Goal: Transaction & Acquisition: Purchase product/service

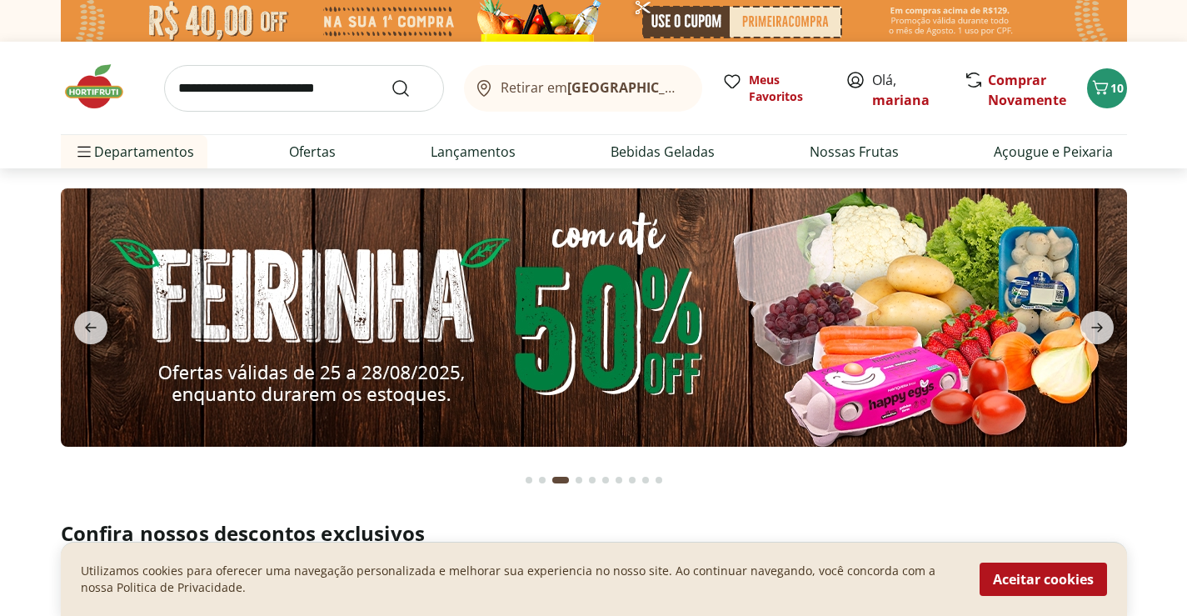
click at [263, 72] on input "search" at bounding box center [304, 88] width 280 height 47
type input "*****"
click at [391, 78] on button "Submit Search" at bounding box center [411, 88] width 40 height 20
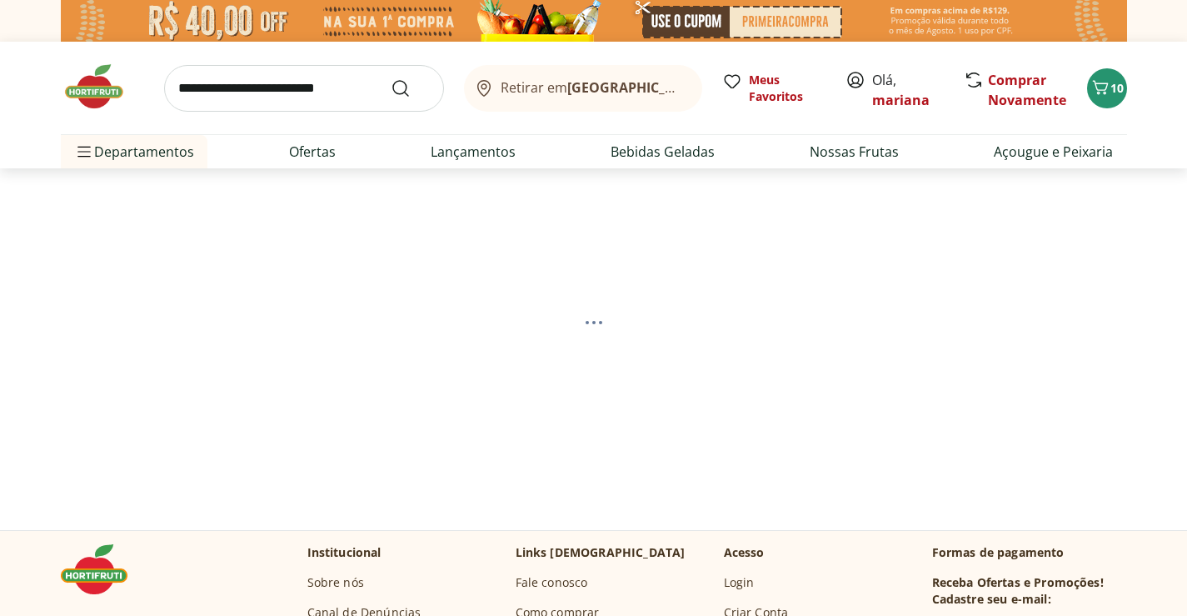
select select "**********"
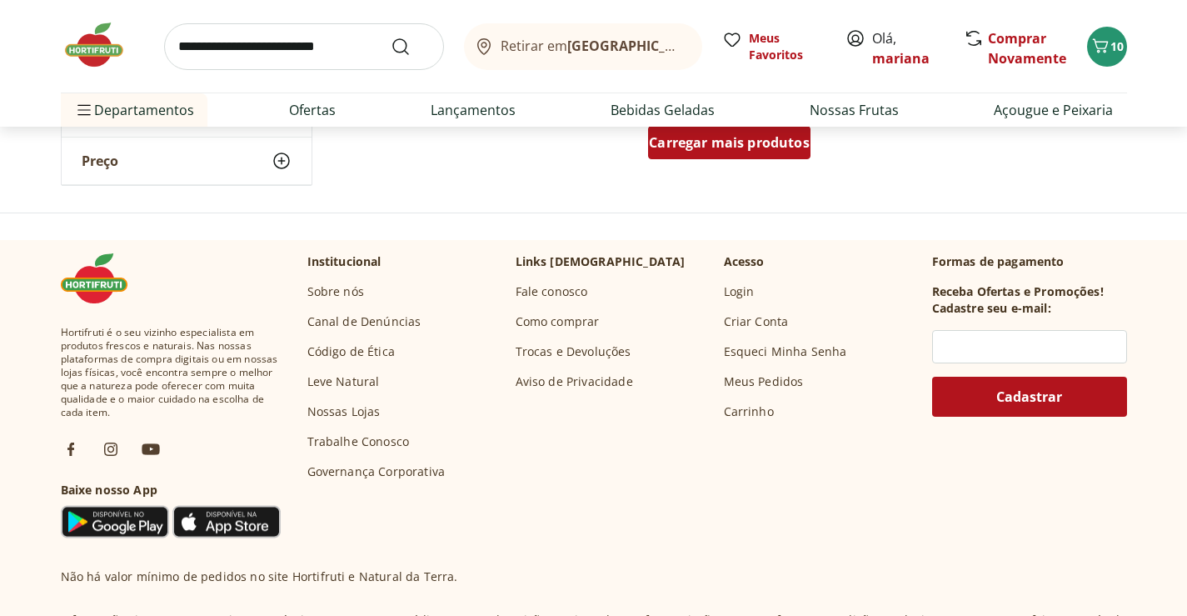
scroll to position [1333, 0]
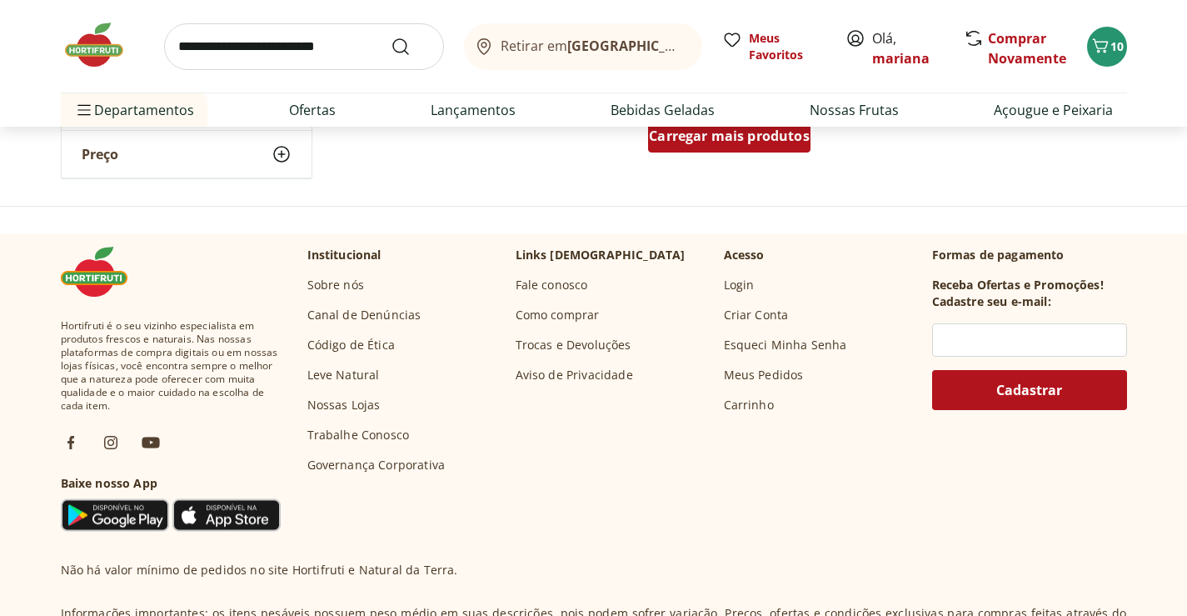
click at [718, 142] on span "Carregar mais produtos" at bounding box center [729, 135] width 161 height 13
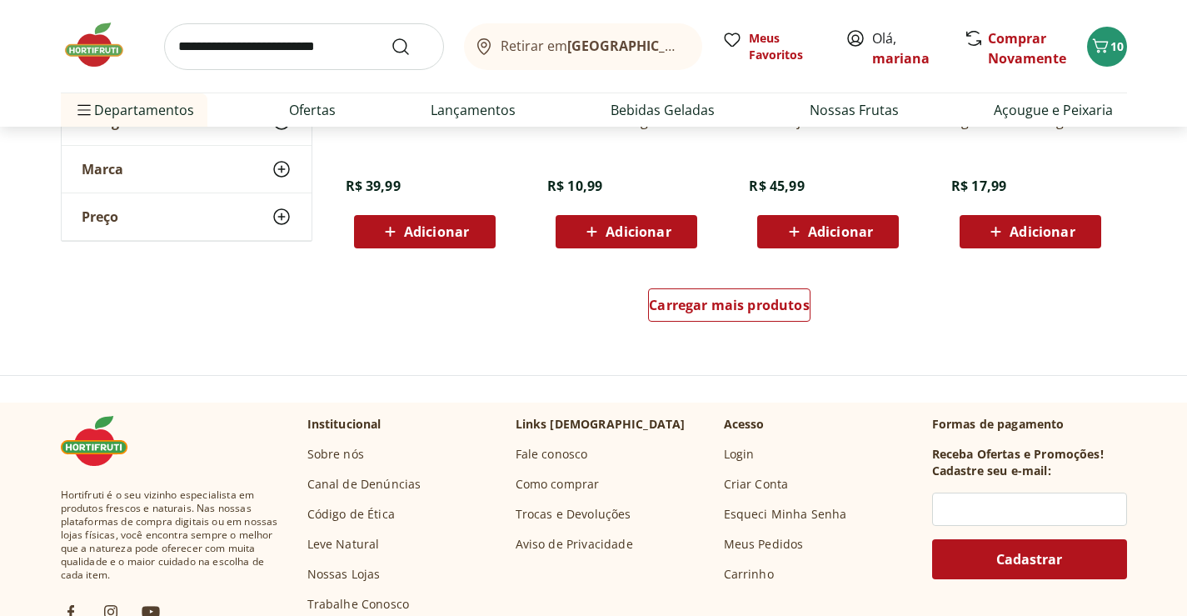
scroll to position [2249, 0]
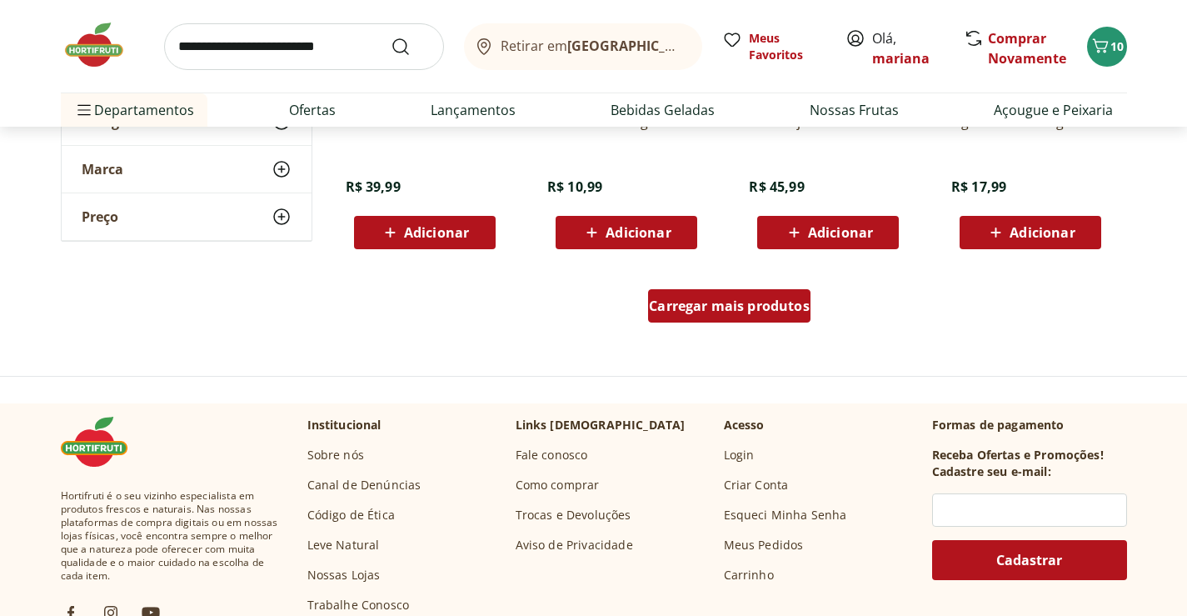
click at [754, 311] on span "Carregar mais produtos" at bounding box center [729, 305] width 161 height 13
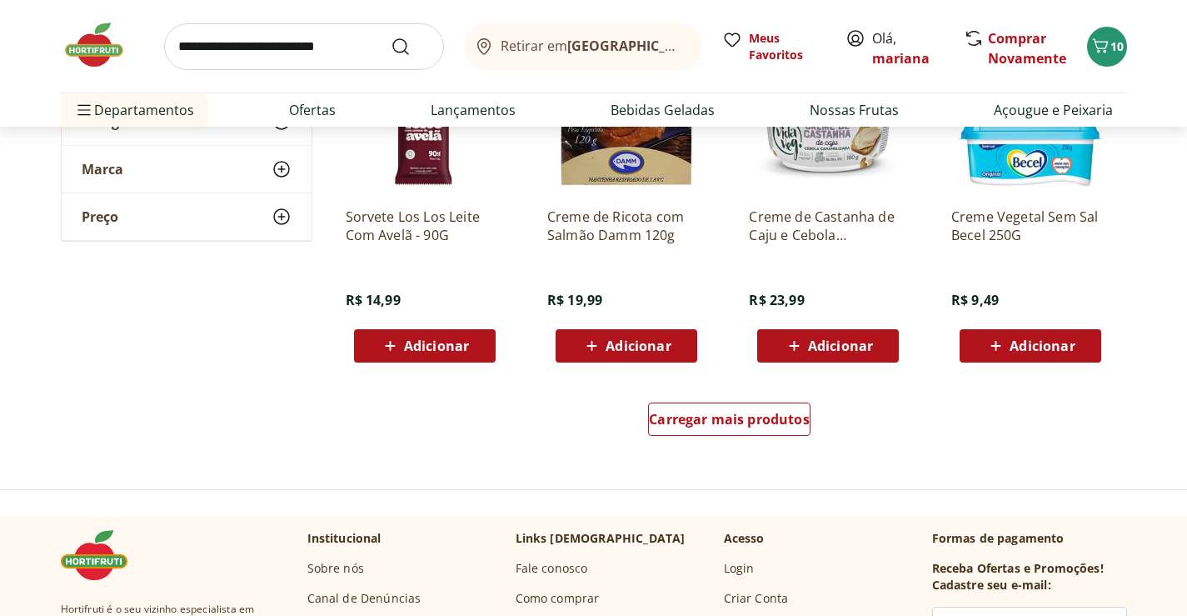
scroll to position [3249, 0]
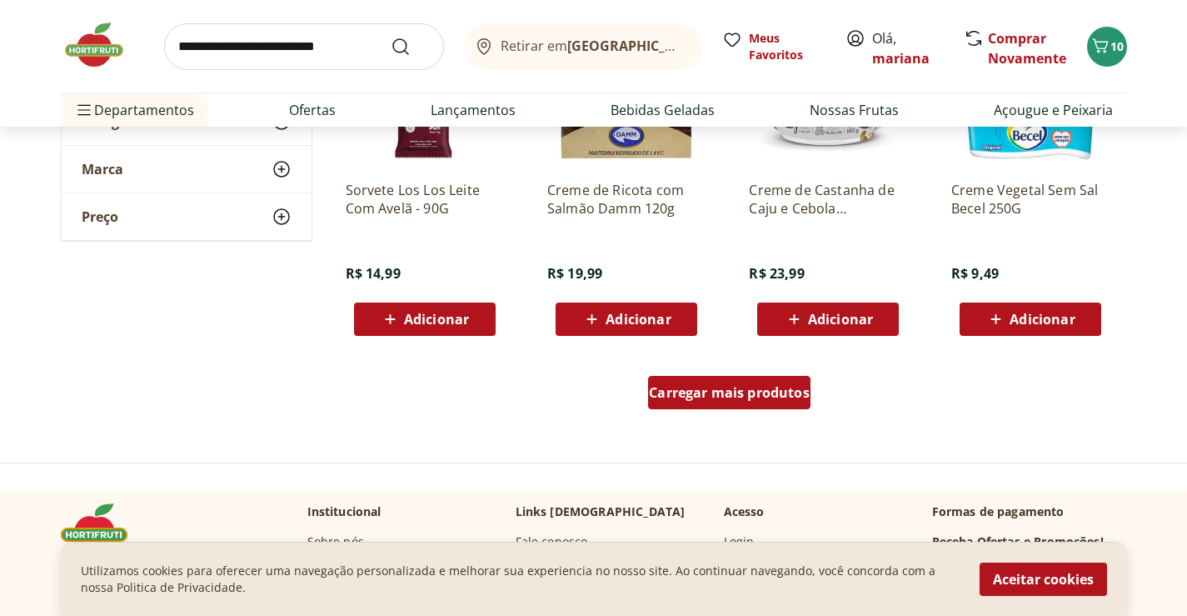
click at [702, 405] on div "Carregar mais produtos" at bounding box center [729, 392] width 162 height 33
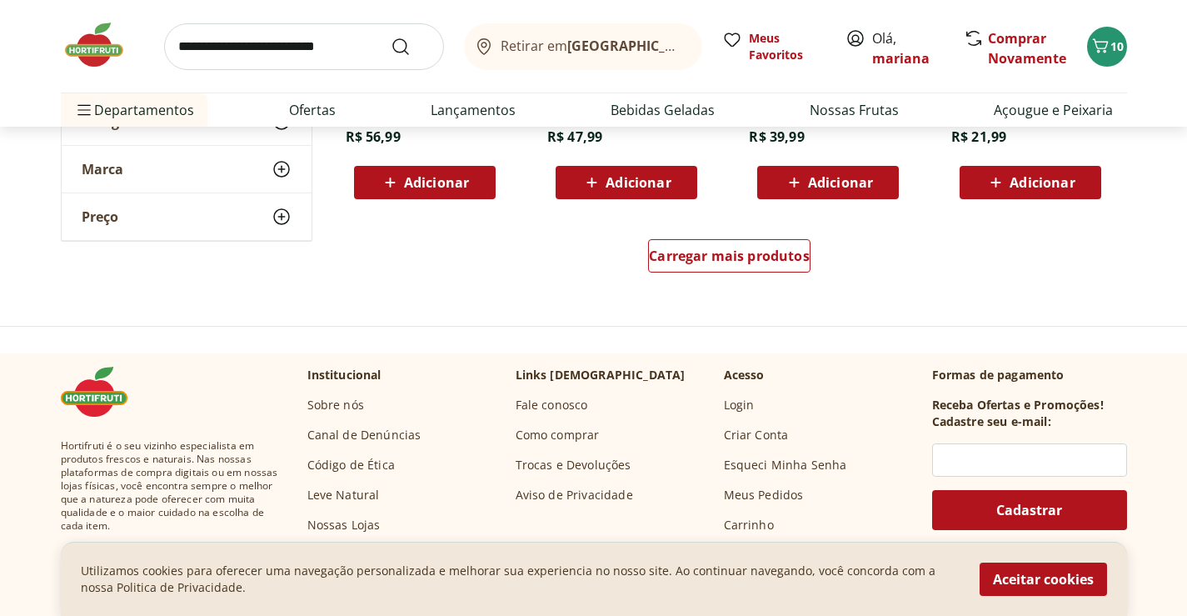
scroll to position [4498, 0]
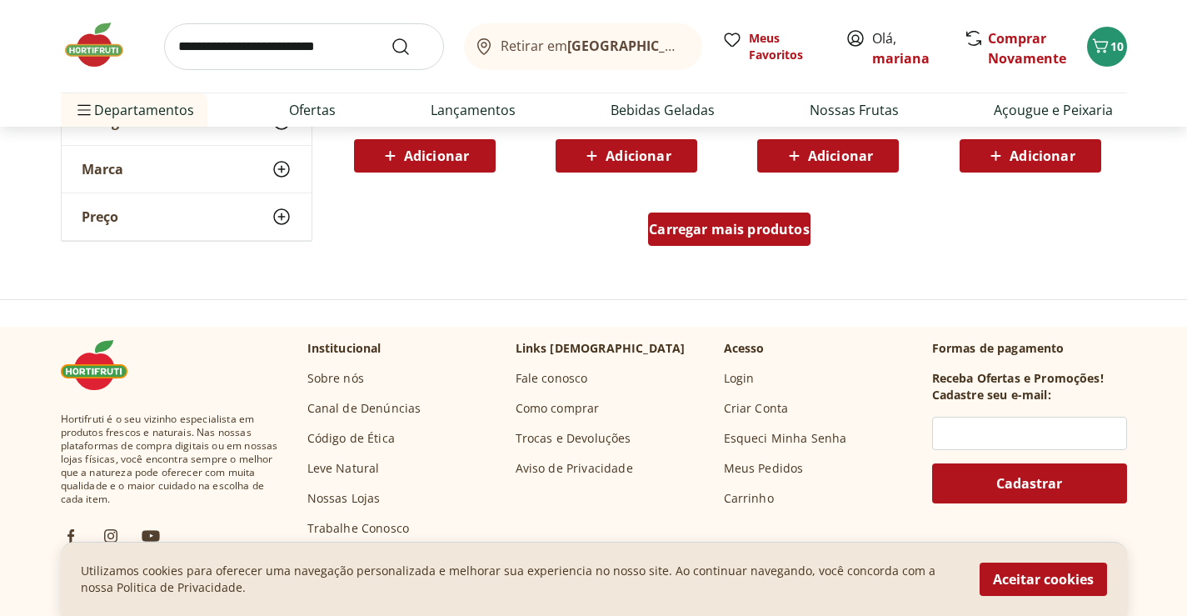
click at [710, 244] on div "Carregar mais produtos" at bounding box center [729, 228] width 162 height 33
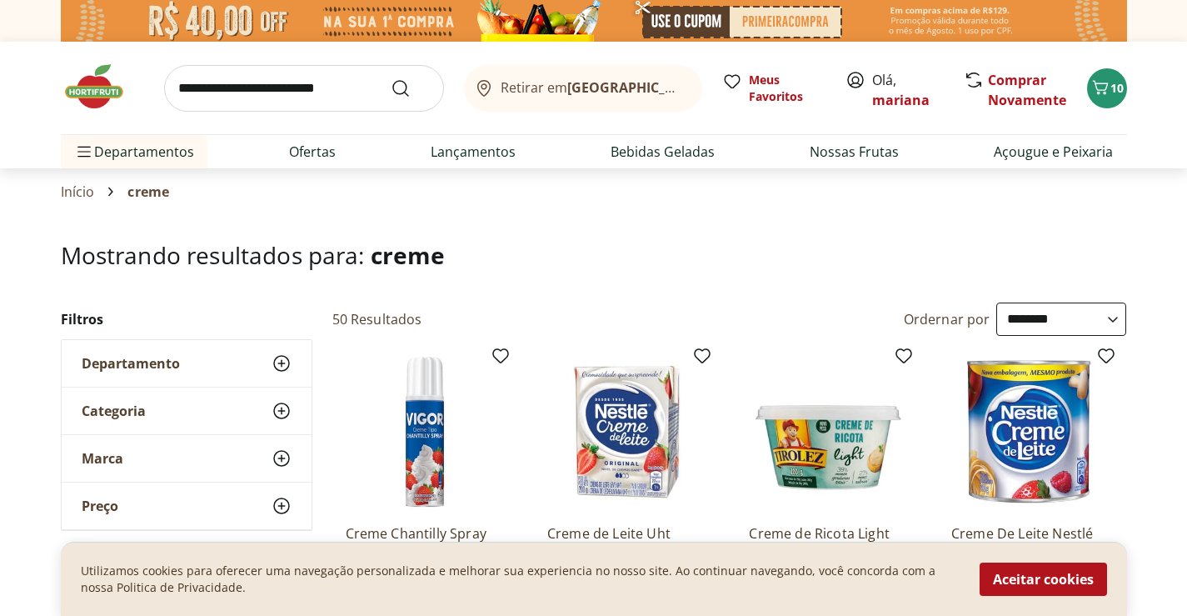
click at [352, 81] on input "search" at bounding box center [304, 88] width 280 height 47
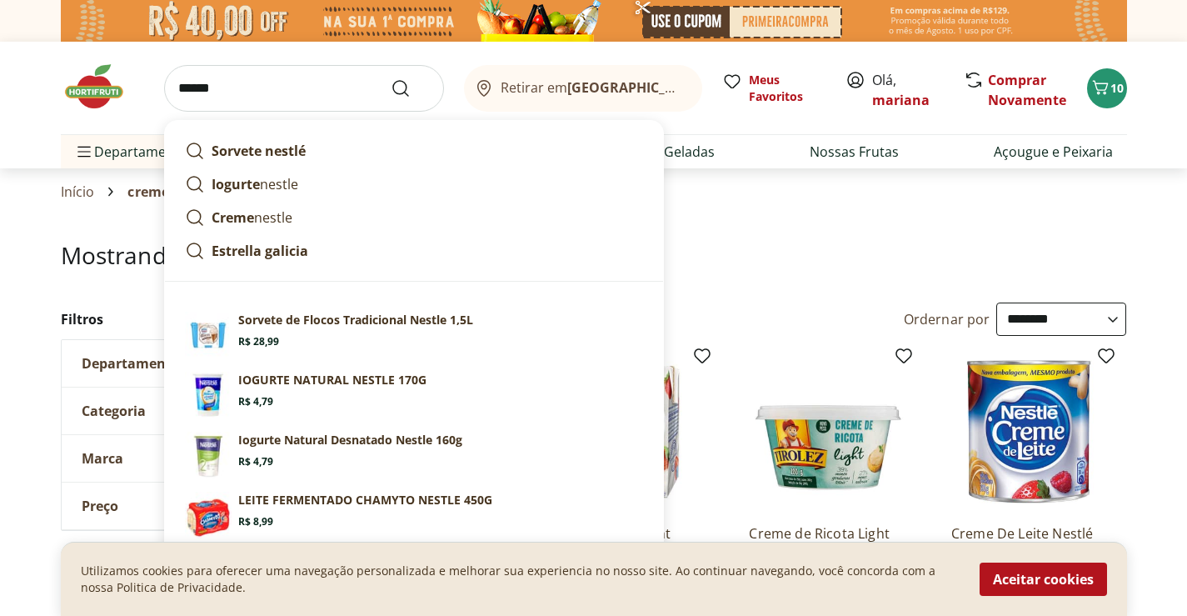
type input "******"
click at [391, 78] on button "Submit Search" at bounding box center [411, 88] width 40 height 20
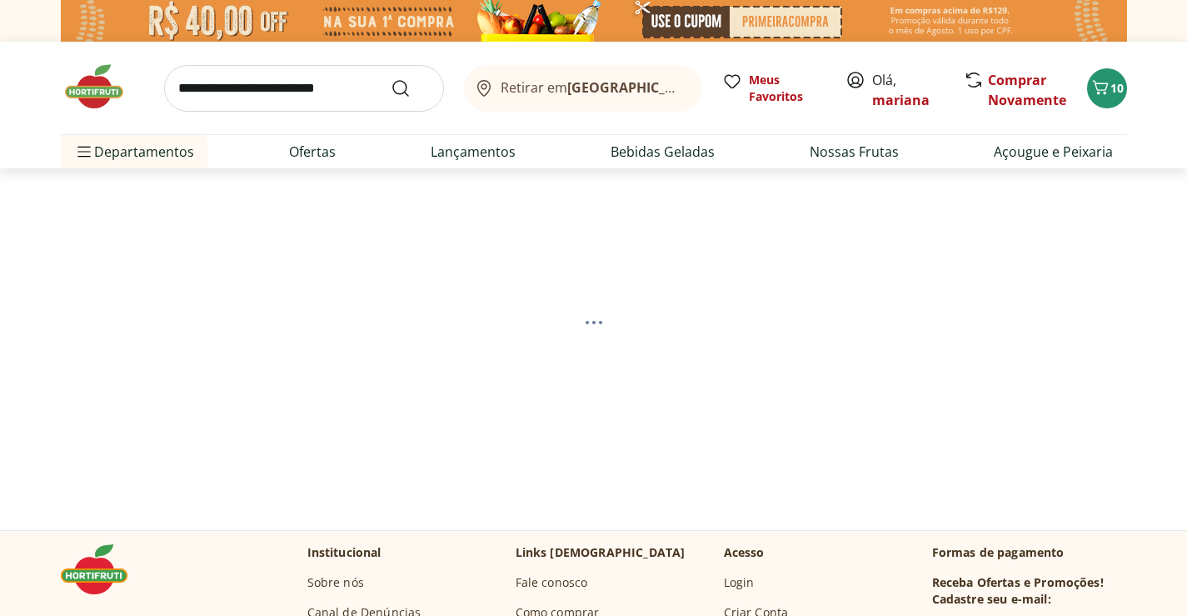
select select "**********"
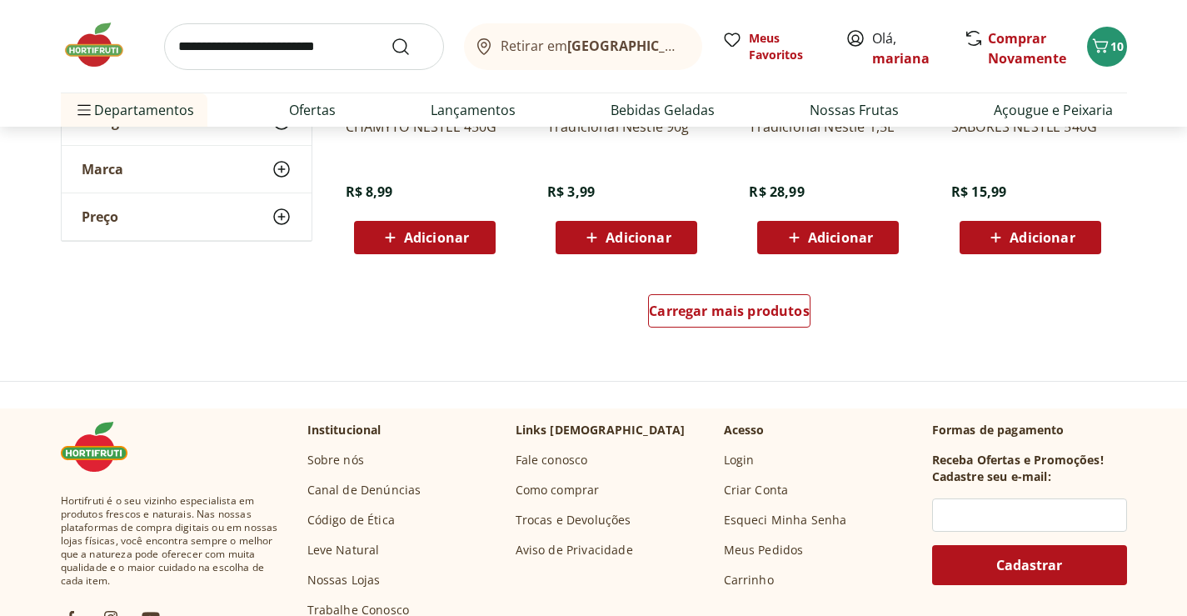
scroll to position [1166, 0]
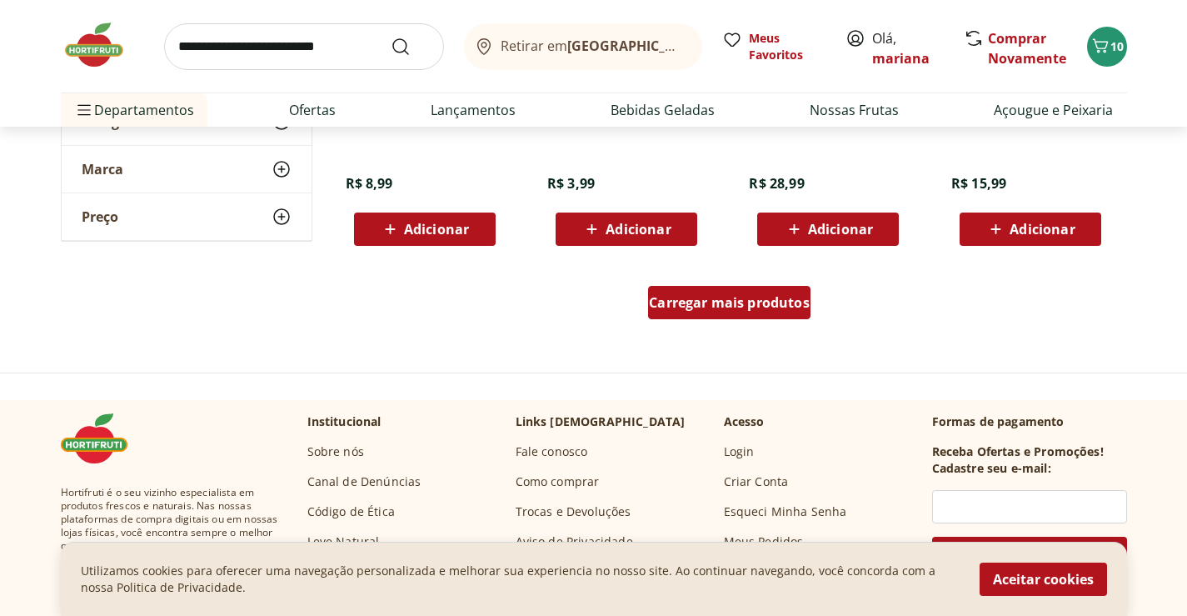
click at [725, 315] on div "Carregar mais produtos" at bounding box center [729, 302] width 162 height 33
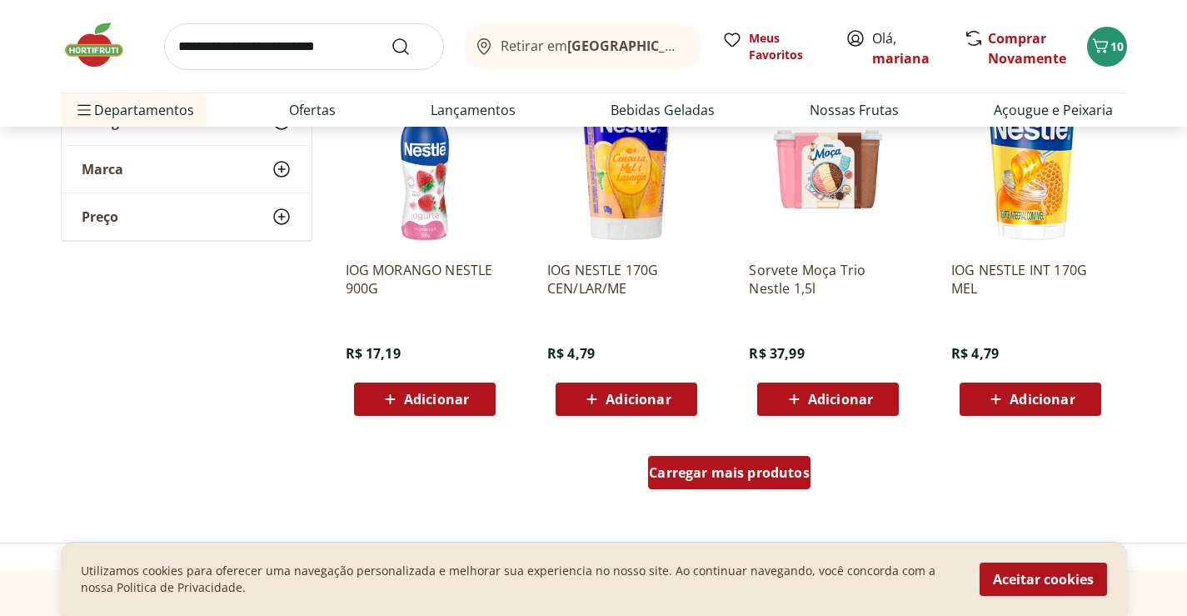
scroll to position [2166, 0]
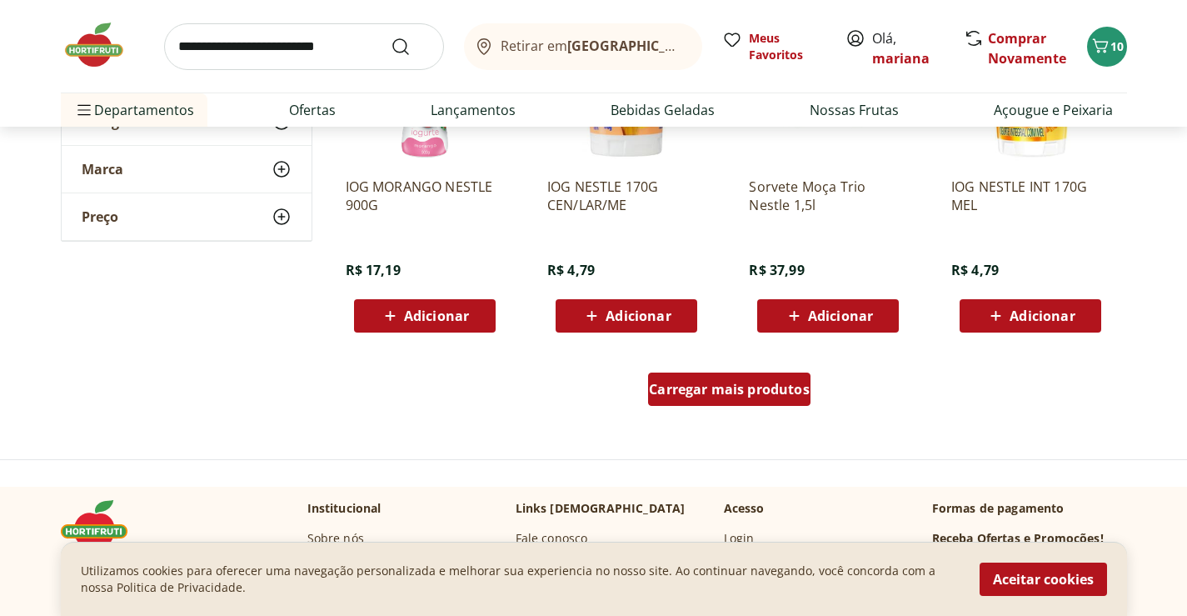
click at [733, 382] on span "Carregar mais produtos" at bounding box center [729, 388] width 161 height 13
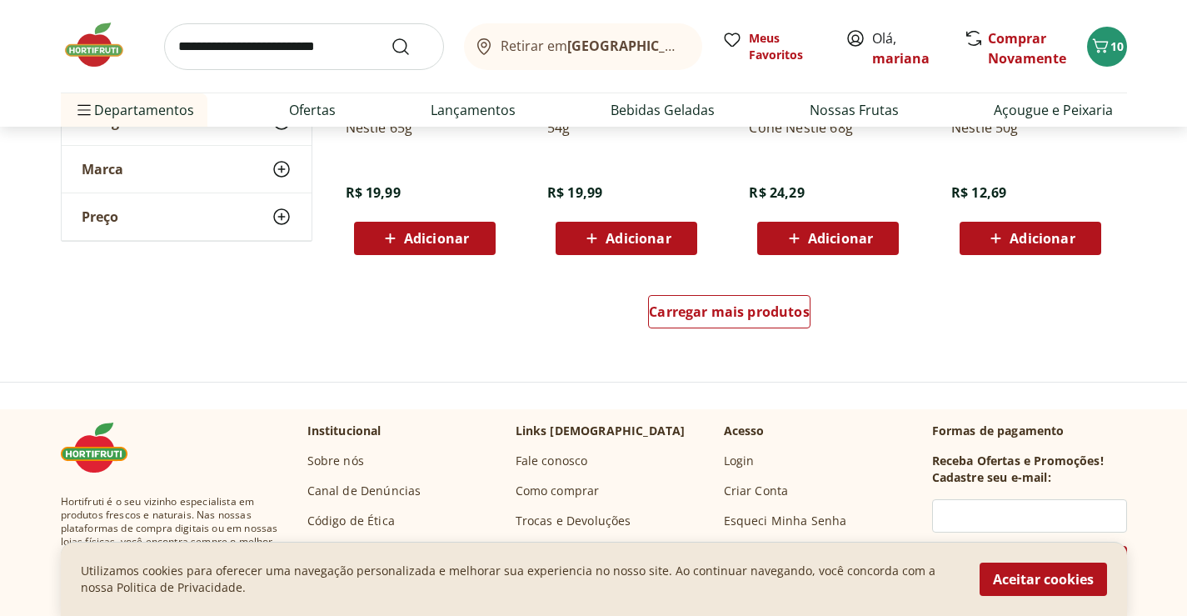
scroll to position [3332, 0]
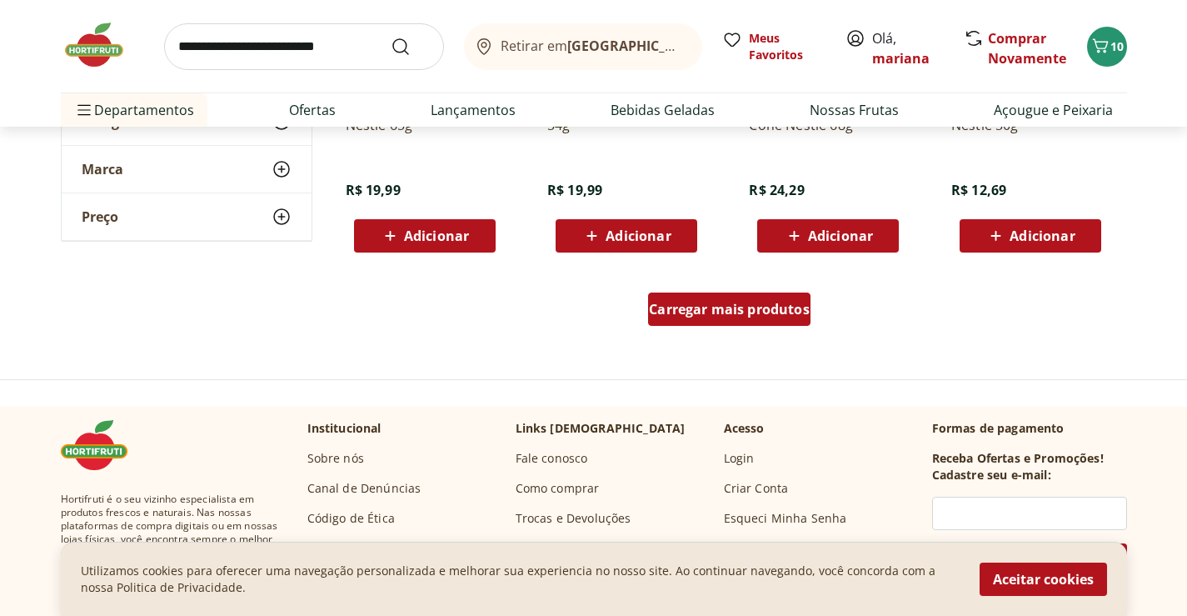
click at [696, 302] on span "Carregar mais produtos" at bounding box center [729, 308] width 161 height 13
